Goal: Navigation & Orientation: Find specific page/section

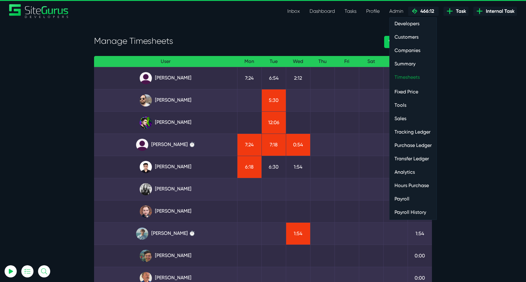
type input "[EMAIL_ADDRESS][DOMAIN_NAME]"
click at [406, 77] on link "Timesheets" at bounding box center [412, 77] width 47 height 12
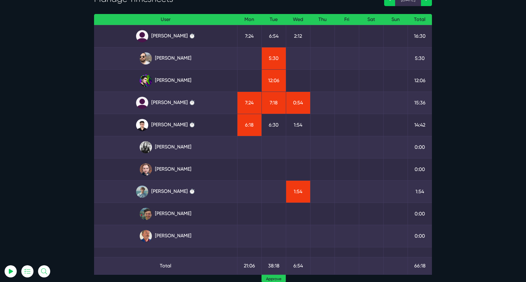
scroll to position [31, 0]
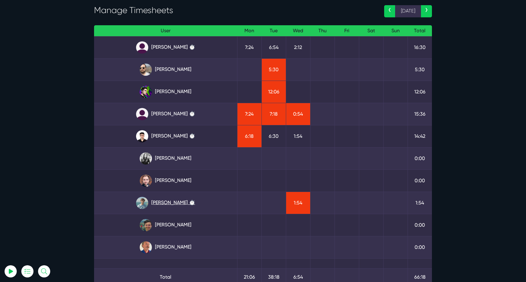
type input "luke@sitegurus.io"
click at [176, 200] on link "Matt Jones ⏱️" at bounding box center [165, 203] width 133 height 12
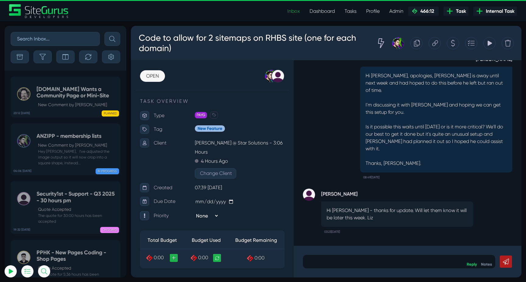
scroll to position [232, 0]
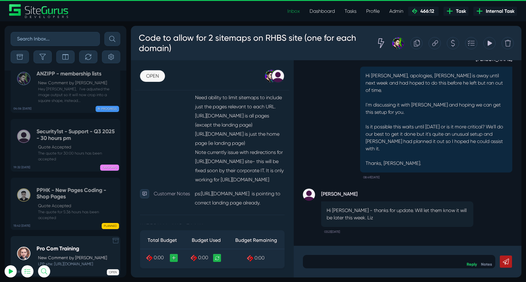
click at [61, 246] on div "Pro Com Training New Comment by [PERSON_NAME] LPP site: [URL][DOMAIN_NAME]" at bounding box center [72, 256] width 71 height 21
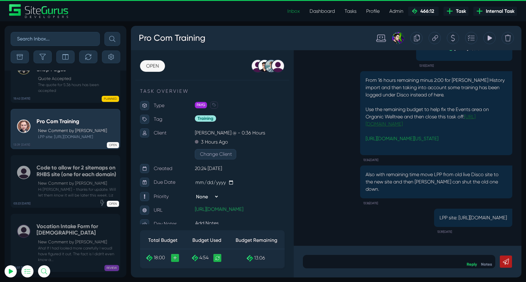
click at [438, 115] on link "[URL][DOMAIN_NAME]" at bounding box center [420, 120] width 110 height 13
click at [418, 140] on link "[URL][DOMAIN_NAME][US_STATE]" at bounding box center [401, 139] width 73 height 6
